Goal: Task Accomplishment & Management: Manage account settings

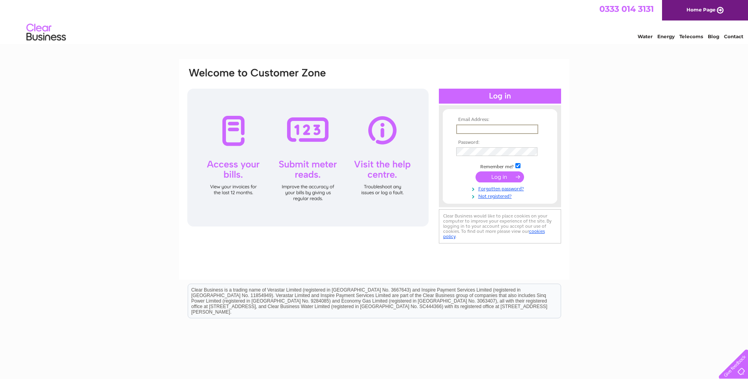
click at [501, 126] on input "text" at bounding box center [497, 129] width 82 height 9
type input "nadine@euroroute.co.uk"
click at [492, 189] on link "Forgotten password?" at bounding box center [501, 187] width 90 height 7
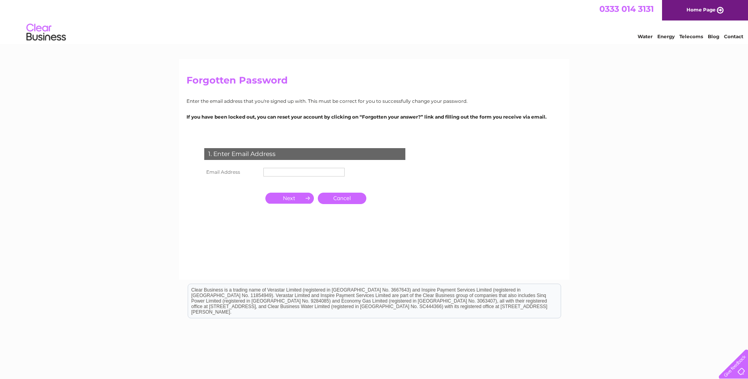
click at [314, 169] on input "text" at bounding box center [303, 172] width 81 height 9
type input "nadine@euroroute.co.uk"
click at [304, 199] on input "button" at bounding box center [289, 199] width 49 height 11
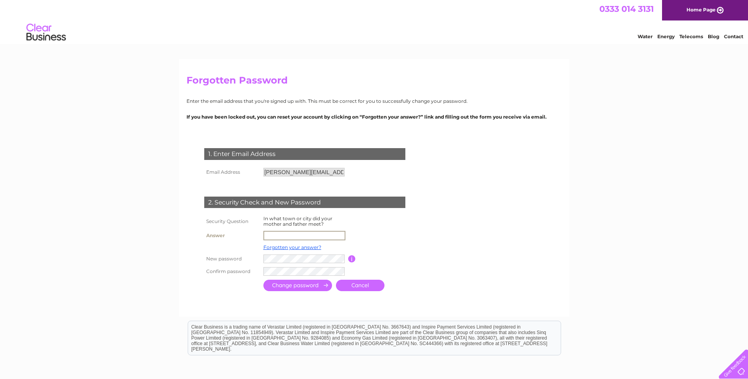
click at [282, 233] on input "text" at bounding box center [304, 235] width 82 height 9
type input "nice"
click at [322, 284] on input "submit" at bounding box center [297, 285] width 69 height 11
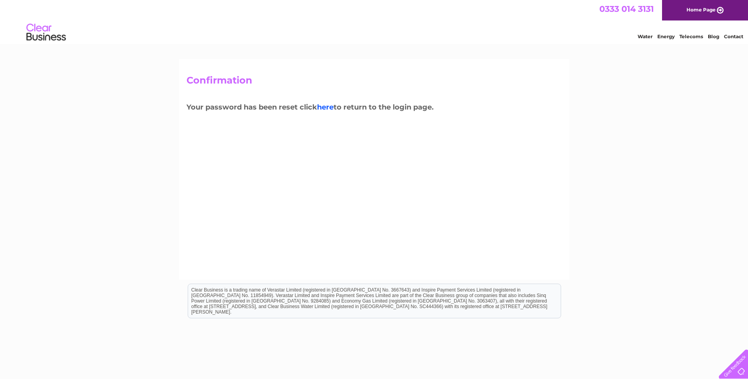
click at [328, 108] on link "here" at bounding box center [325, 107] width 17 height 9
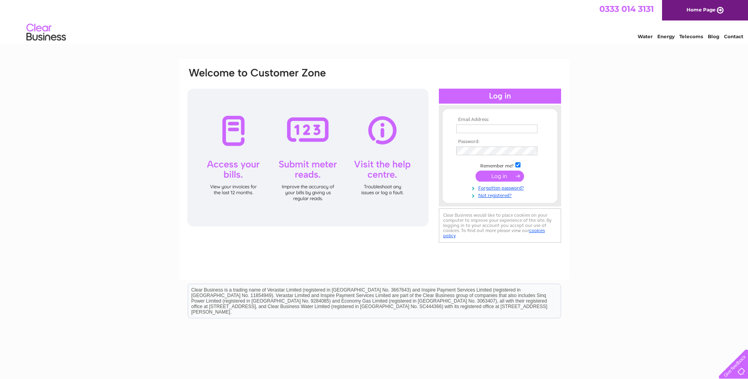
click at [243, 164] on div at bounding box center [307, 158] width 241 height 138
click at [511, 127] on input "text" at bounding box center [497, 129] width 82 height 9
type input "nadine@euroroute.co.uk"
click at [491, 177] on input "submit" at bounding box center [500, 177] width 49 height 11
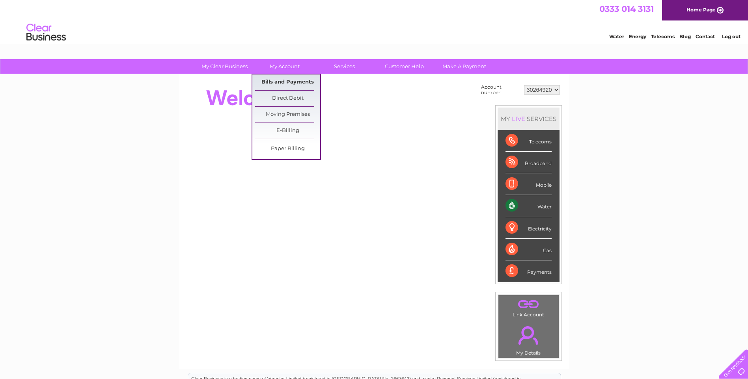
click at [295, 78] on link "Bills and Payments" at bounding box center [287, 83] width 65 height 16
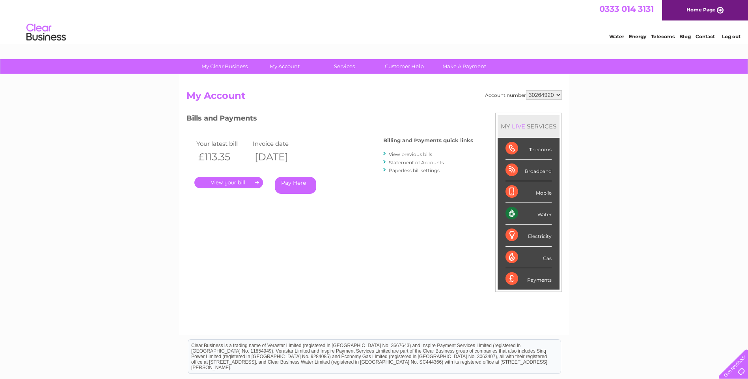
click at [243, 182] on link "." at bounding box center [228, 182] width 69 height 11
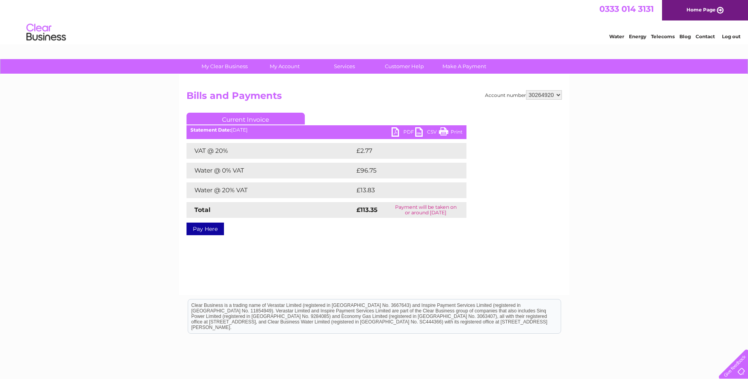
click at [398, 134] on link "PDF" at bounding box center [404, 132] width 24 height 11
